Goal: Information Seeking & Learning: Learn about a topic

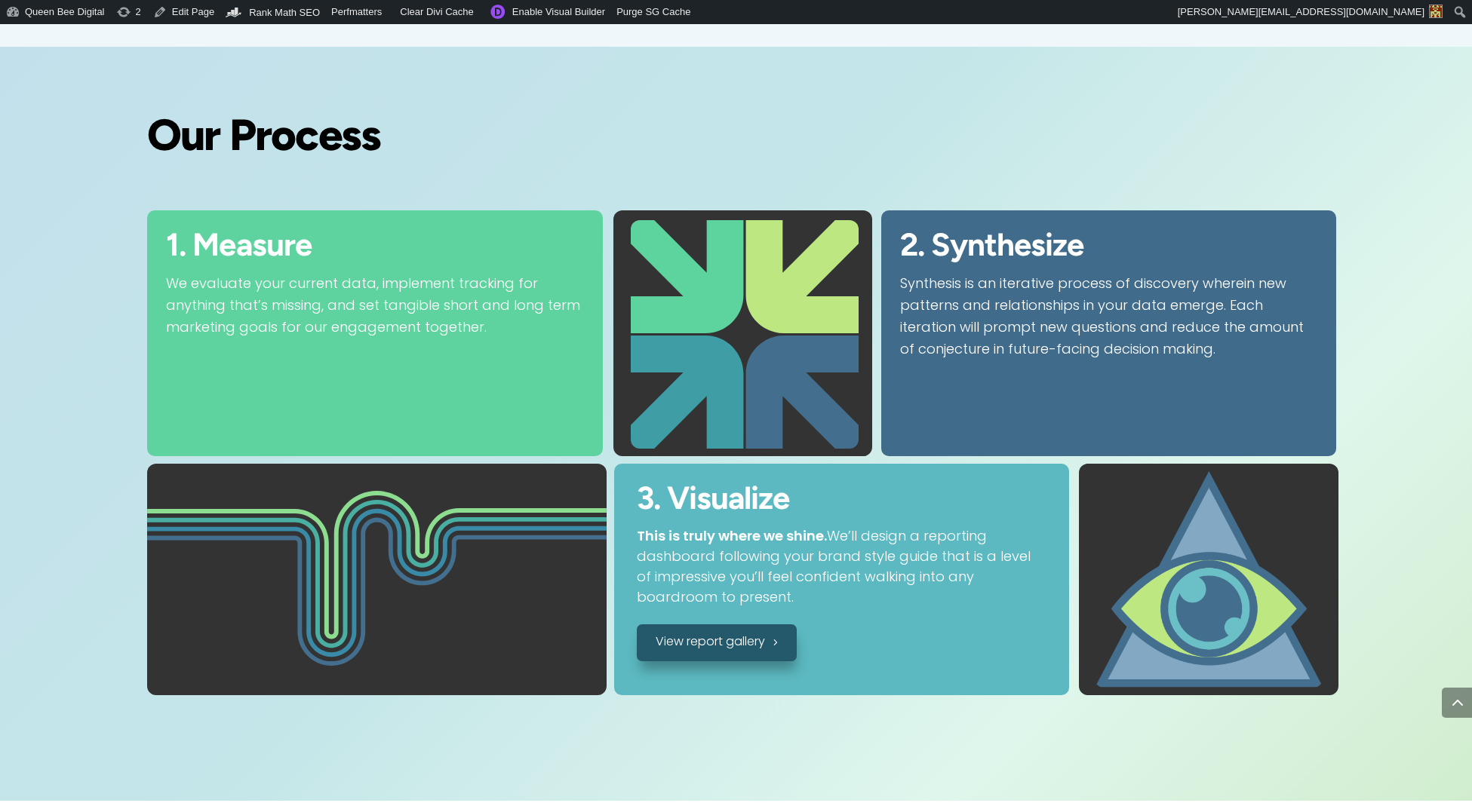
scroll to position [2435, 0]
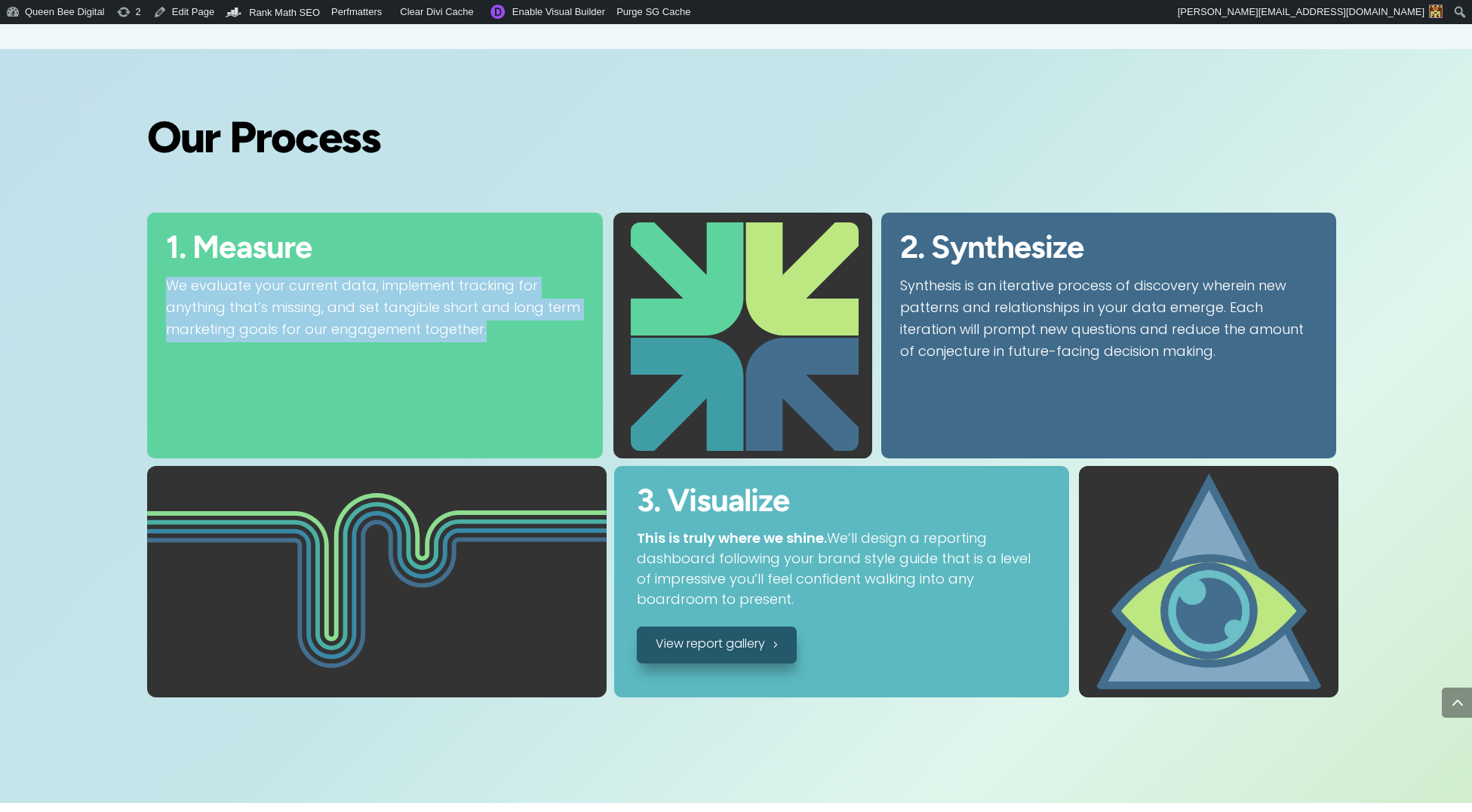
drag, startPoint x: 168, startPoint y: 283, endPoint x: 486, endPoint y: 330, distance: 321.5
click at [486, 330] on p "We evaluate your current data, implement tracking for anything that’s missing, …" at bounding box center [375, 309] width 417 height 65
copy p "We evaluate your current data, implement tracking for anything that’s missing, …"
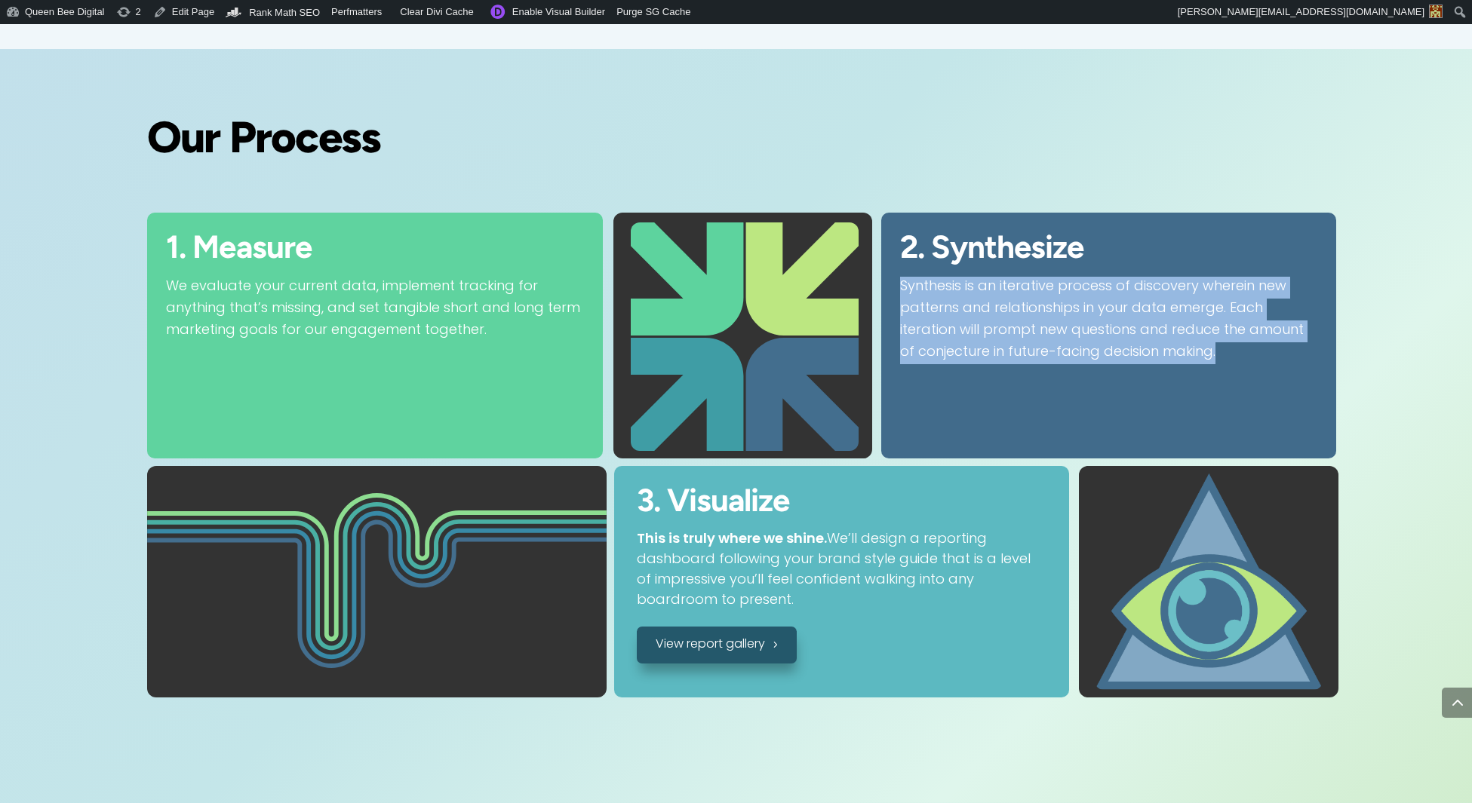
drag, startPoint x: 901, startPoint y: 283, endPoint x: 1241, endPoint y: 349, distance: 346.3
click at [1241, 349] on p "Synthesis is an iterative process of discovery wherein new patterns and relatio…" at bounding box center [1109, 320] width 417 height 87
copy p "Synthesis is an iterative process of discovery wherein new patterns and relatio…"
